Goal: Task Accomplishment & Management: Use online tool/utility

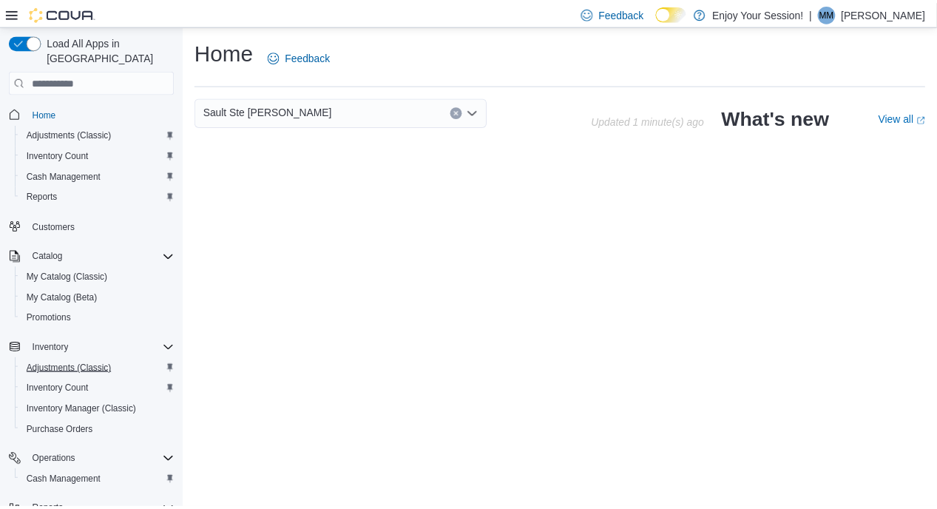
scroll to position [82, 0]
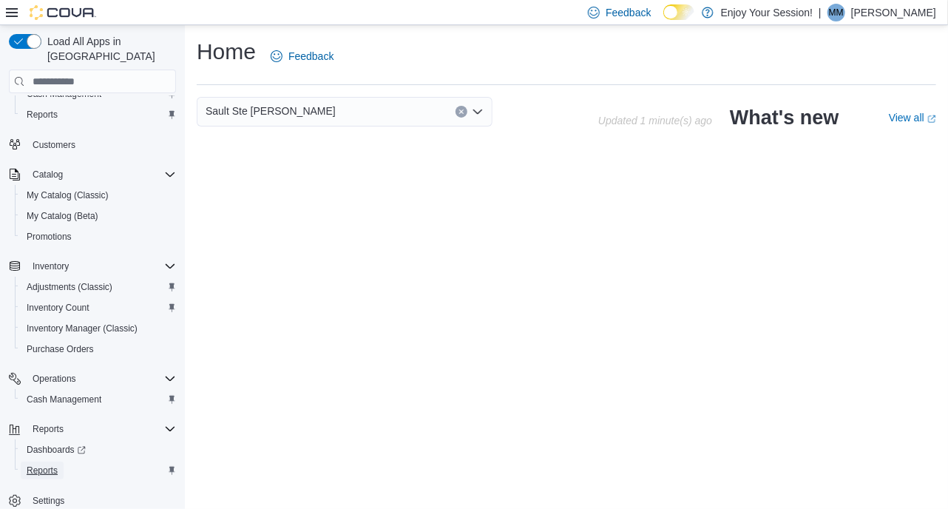
click at [38, 464] on span "Reports" at bounding box center [42, 470] width 31 height 12
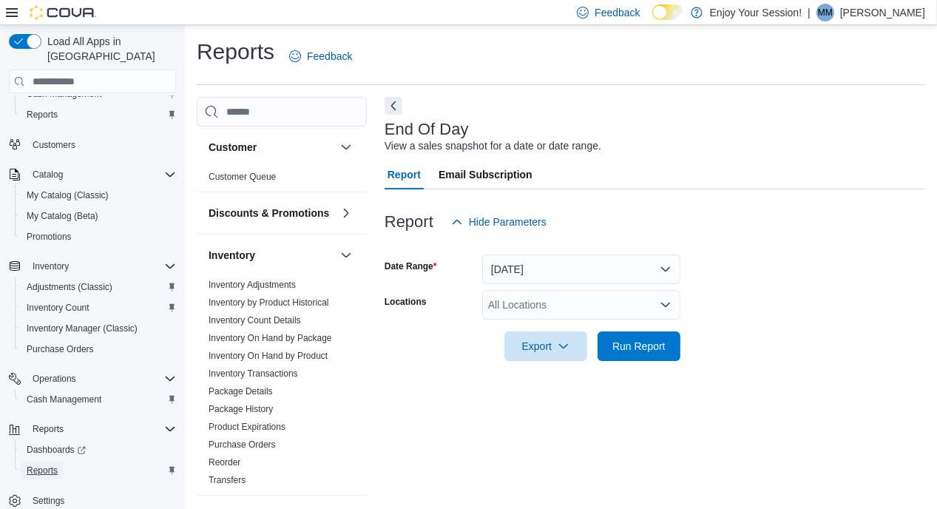
scroll to position [11, 0]
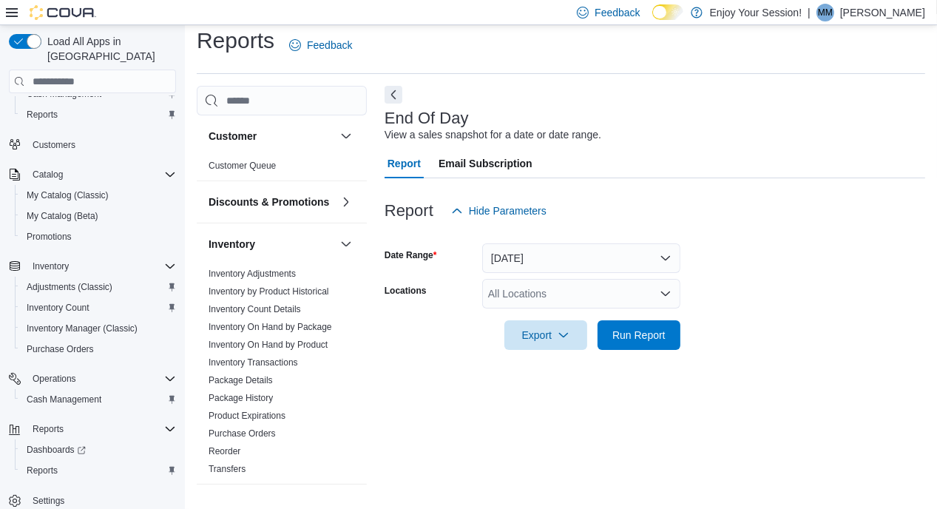
click at [497, 295] on div "All Locations" at bounding box center [581, 294] width 198 height 30
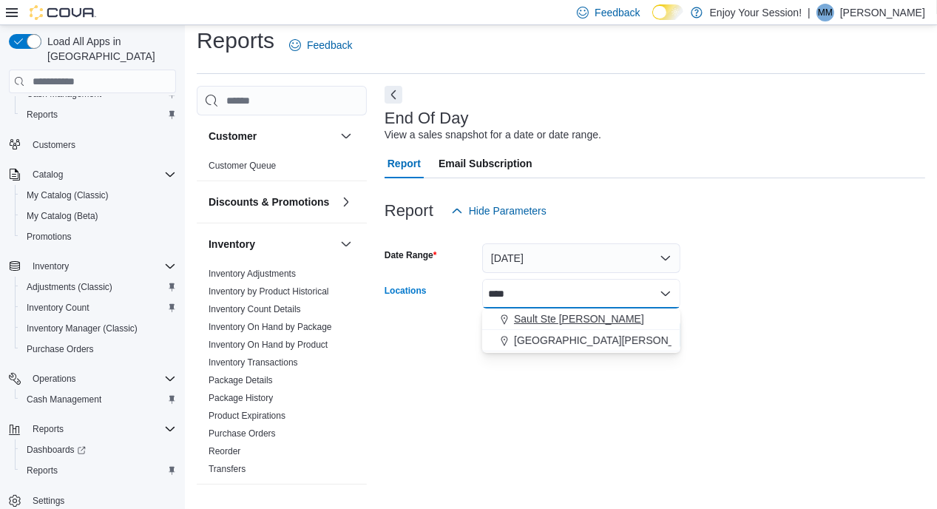
type input "****"
click at [521, 316] on span "Sault Ste [PERSON_NAME]" at bounding box center [579, 318] width 130 height 15
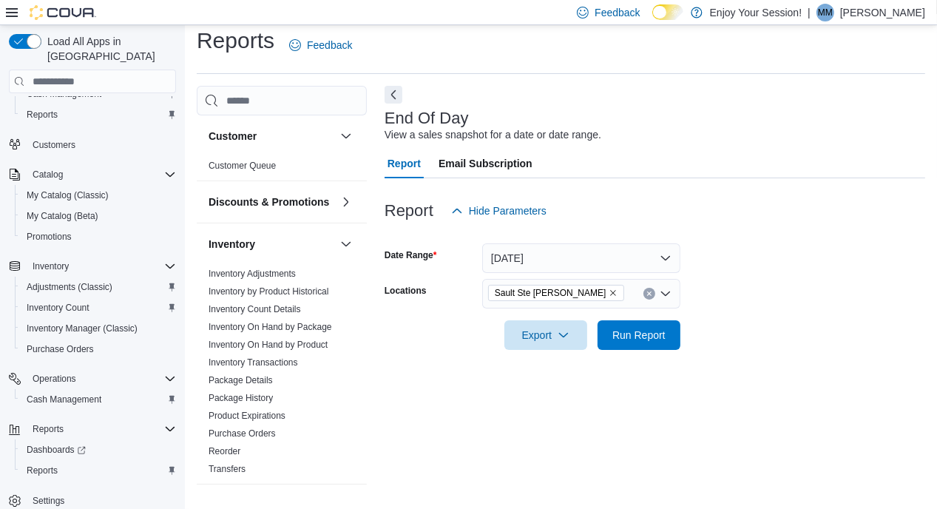
click at [777, 323] on form "Date Range [DATE] Locations [GEOGRAPHIC_DATA][PERSON_NAME] Export Run Report" at bounding box center [655, 288] width 541 height 124
click at [644, 331] on span "Run Report" at bounding box center [638, 334] width 53 height 15
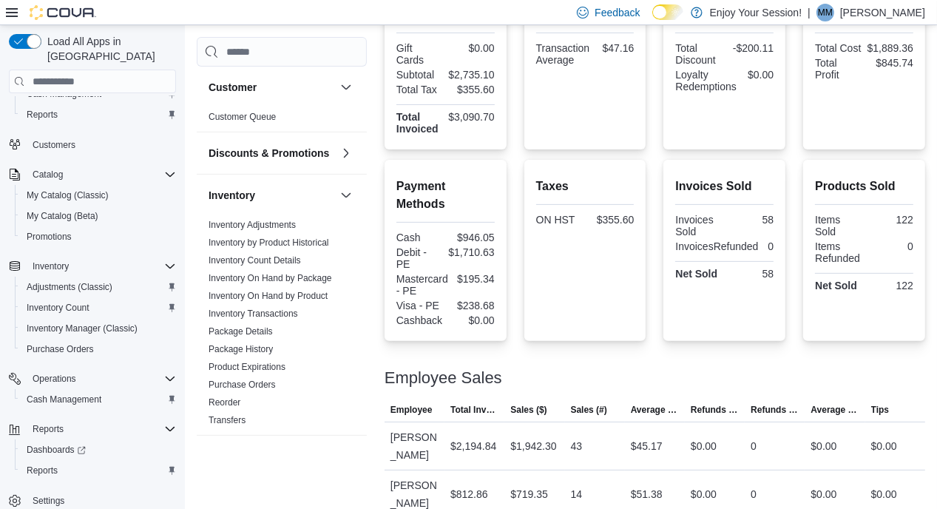
scroll to position [436, 0]
